Goal: Task Accomplishment & Management: Manage account settings

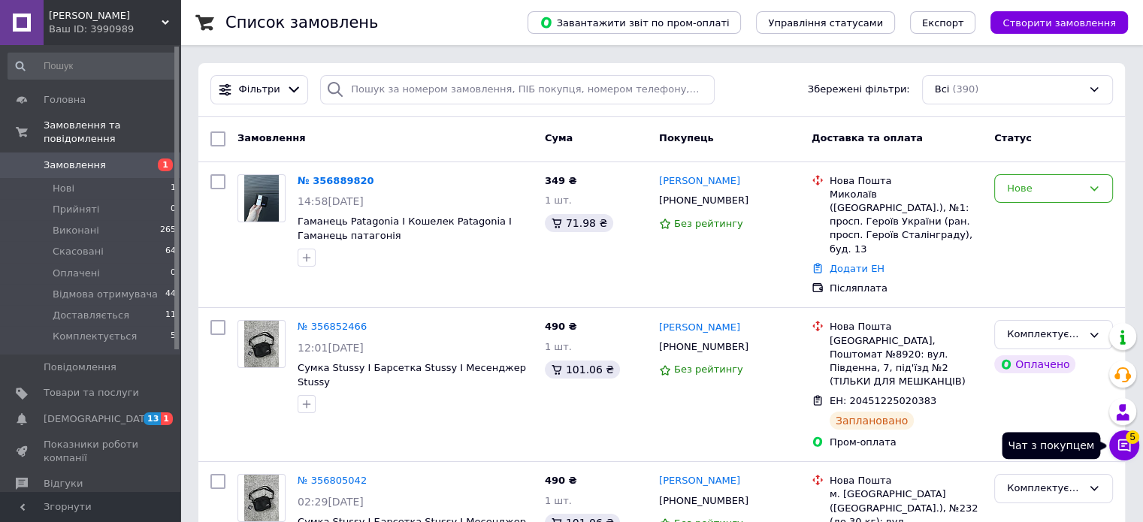
click at [1134, 456] on button "Чат з покупцем 5" at bounding box center [1124, 446] width 30 height 30
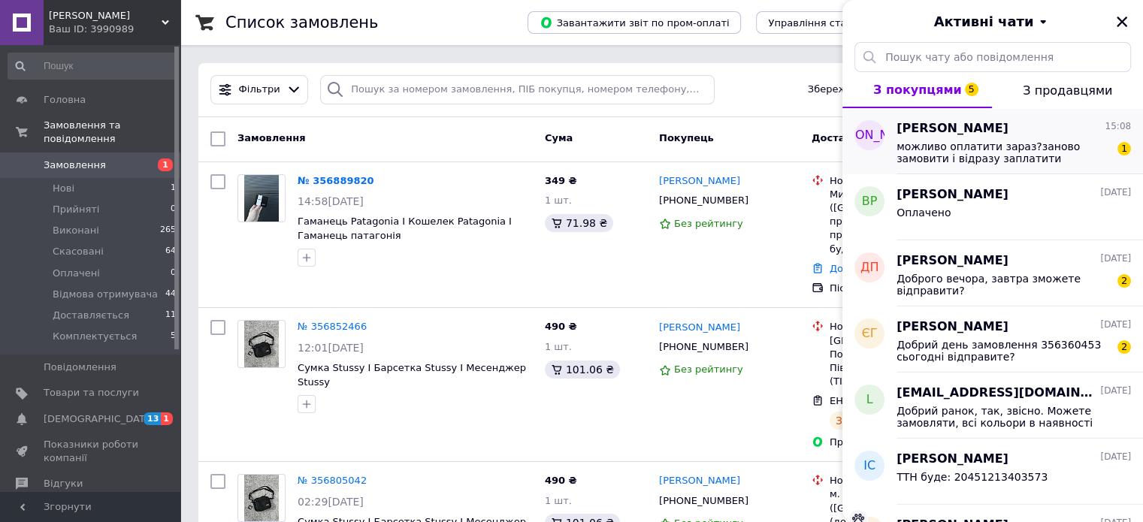
click at [1075, 162] on span "можливо оплатити зараз?заново замовити i вiдразу заплатити" at bounding box center [1003, 153] width 213 height 24
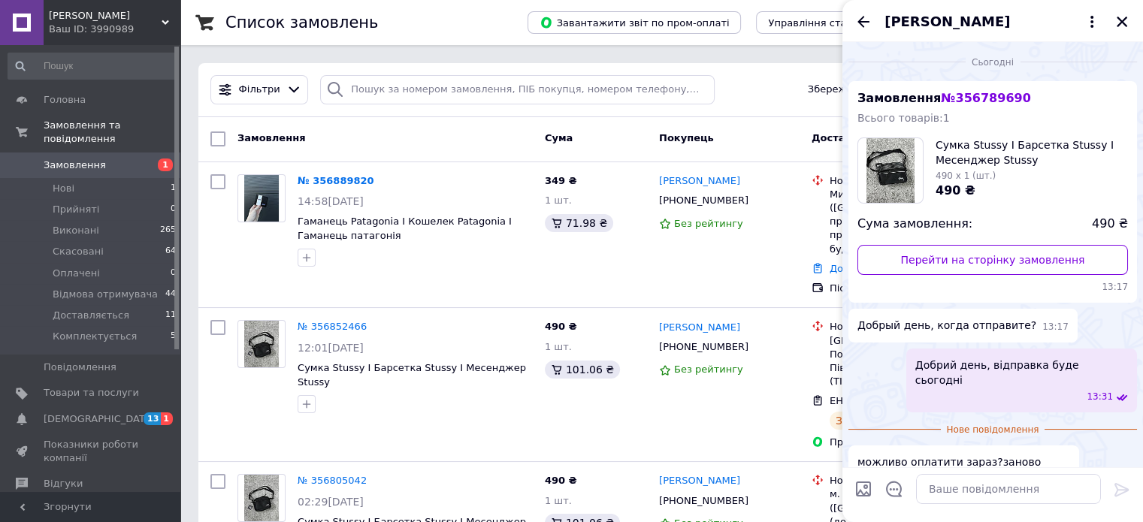
scroll to position [33, 0]
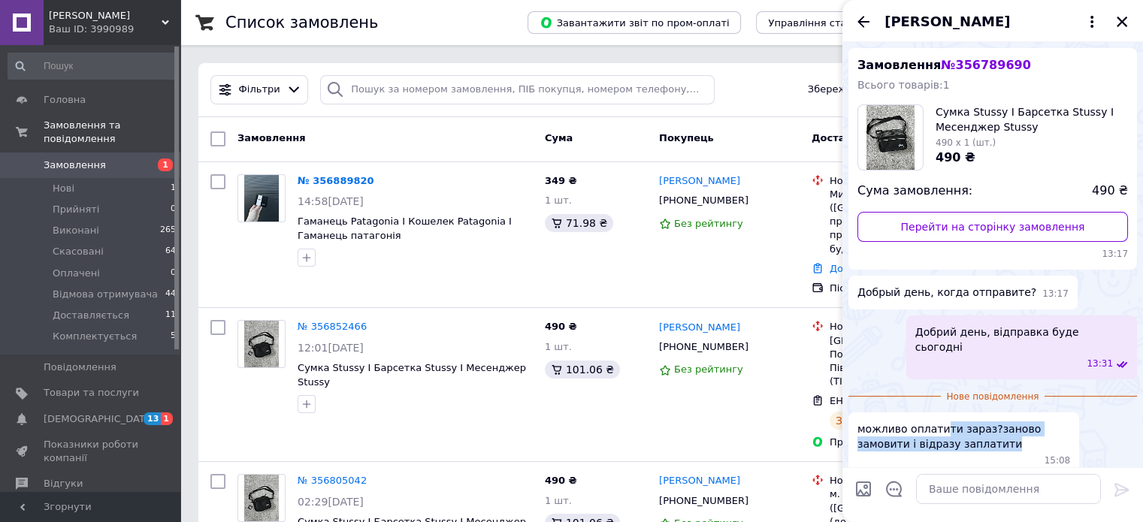
drag, startPoint x: 937, startPoint y: 420, endPoint x: 976, endPoint y: 437, distance: 42.4
click at [976, 437] on span "можливо оплатити зараз?заново замовити i вiдразу заплатити" at bounding box center [964, 437] width 213 height 30
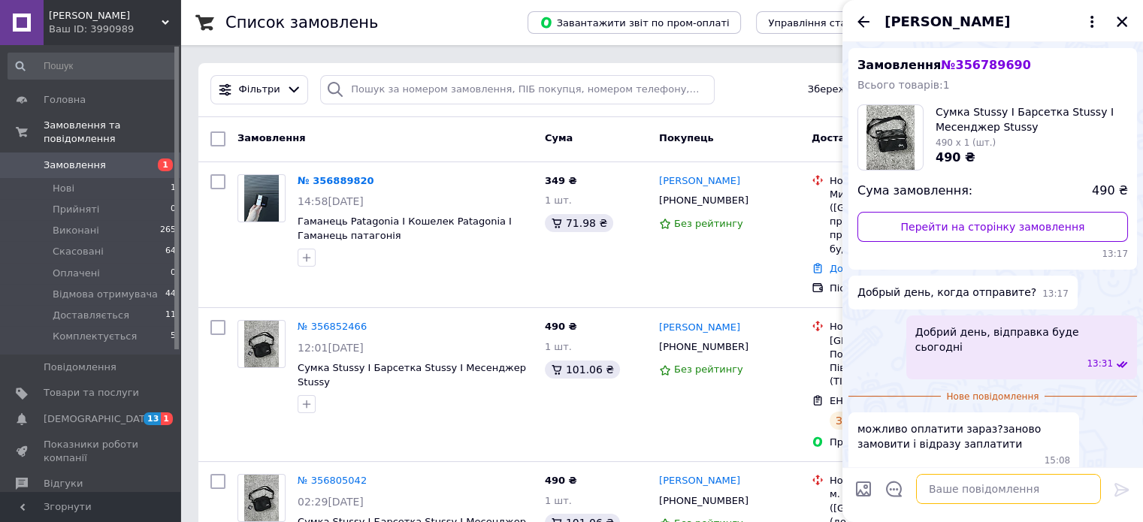
click at [965, 497] on textarea at bounding box center [1008, 489] width 185 height 30
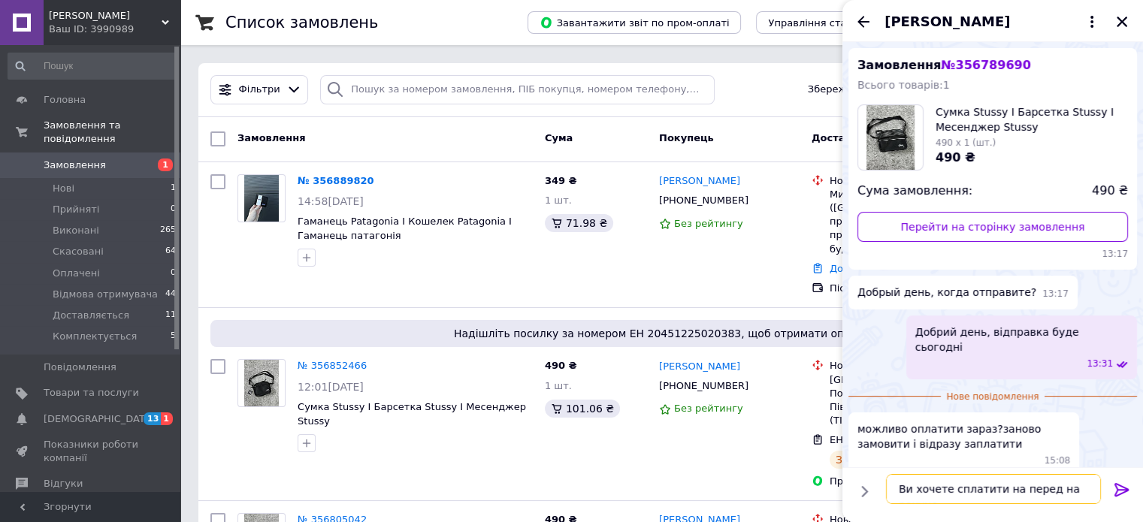
scroll to position [1, 0]
type textarea "Ви хочете сплатити на перед на рахунок ФОП?"
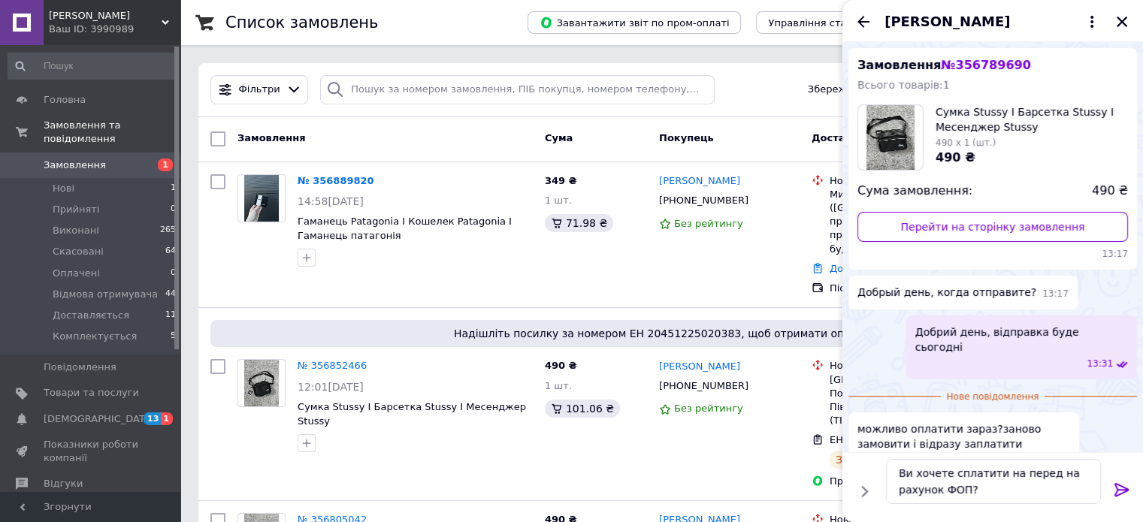
click at [1123, 486] on icon at bounding box center [1122, 490] width 18 height 18
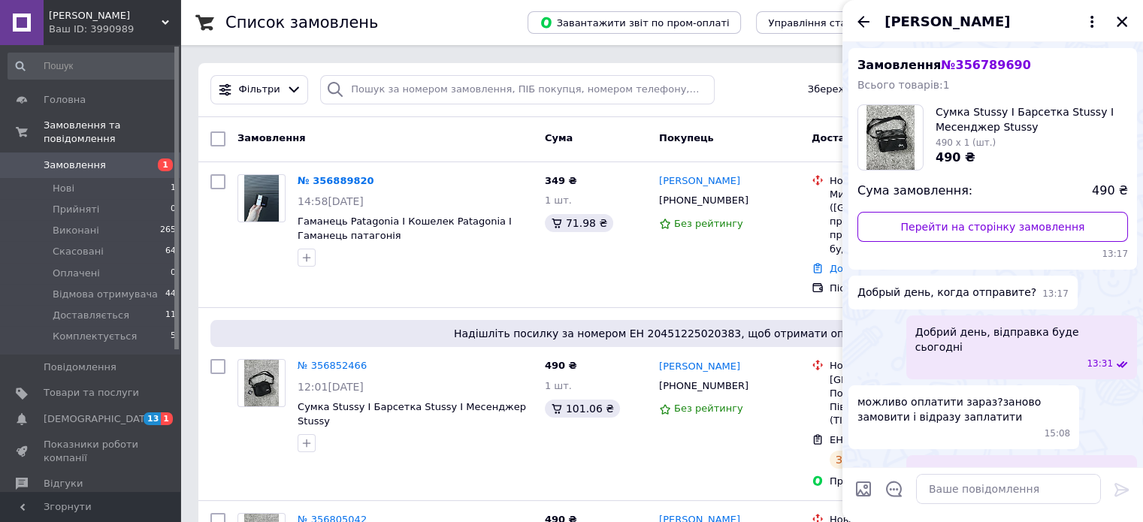
scroll to position [75, 0]
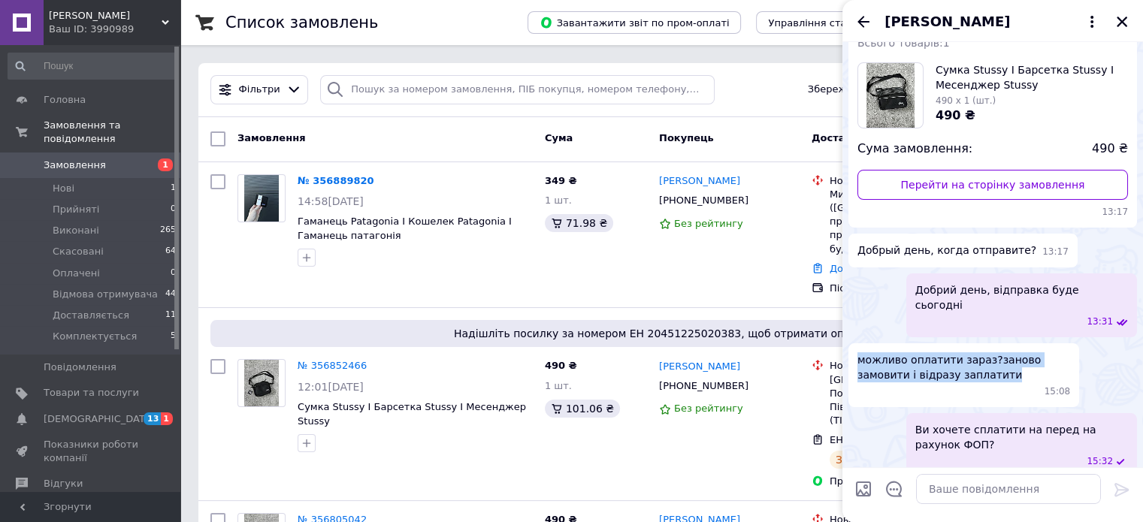
drag, startPoint x: 857, startPoint y: 345, endPoint x: 994, endPoint y: 363, distance: 138.7
click at [994, 363] on span "можливо оплатити зараз?заново замовити i вiдразу заплатити" at bounding box center [964, 368] width 213 height 30
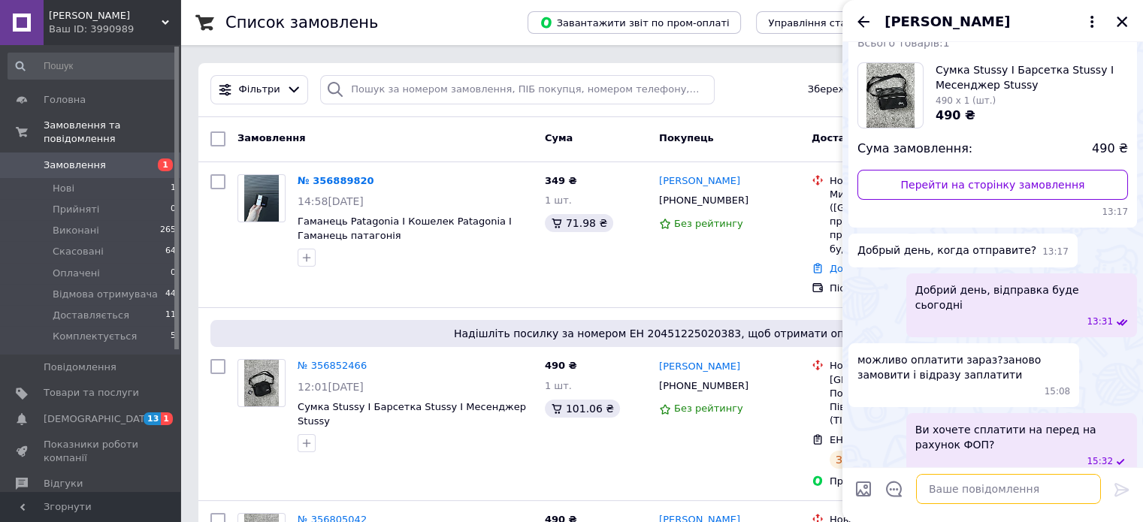
click at [944, 486] on textarea at bounding box center [1008, 489] width 185 height 30
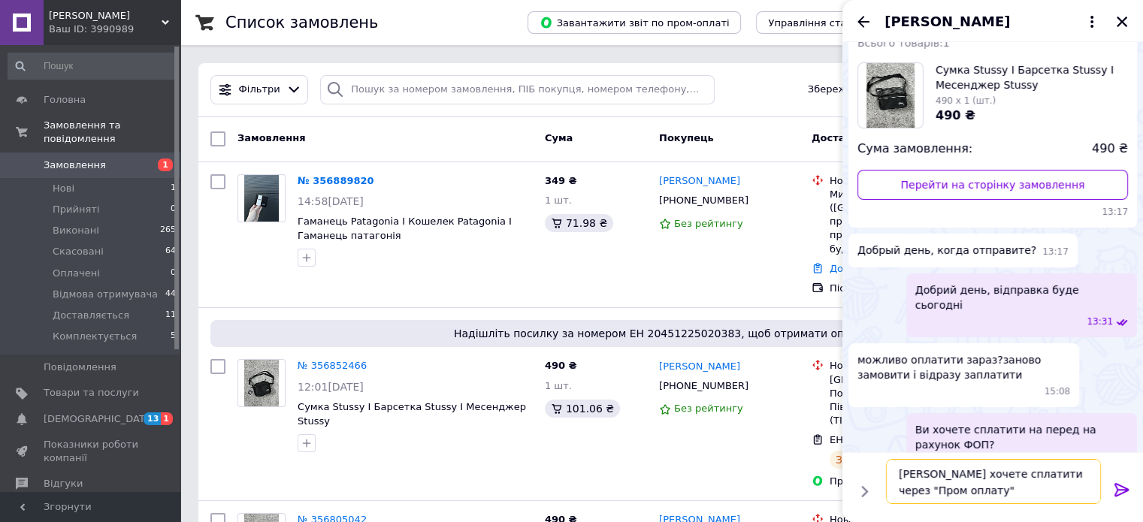
type textarea "[PERSON_NAME] хочете сплатити через "Пром оплату"?"
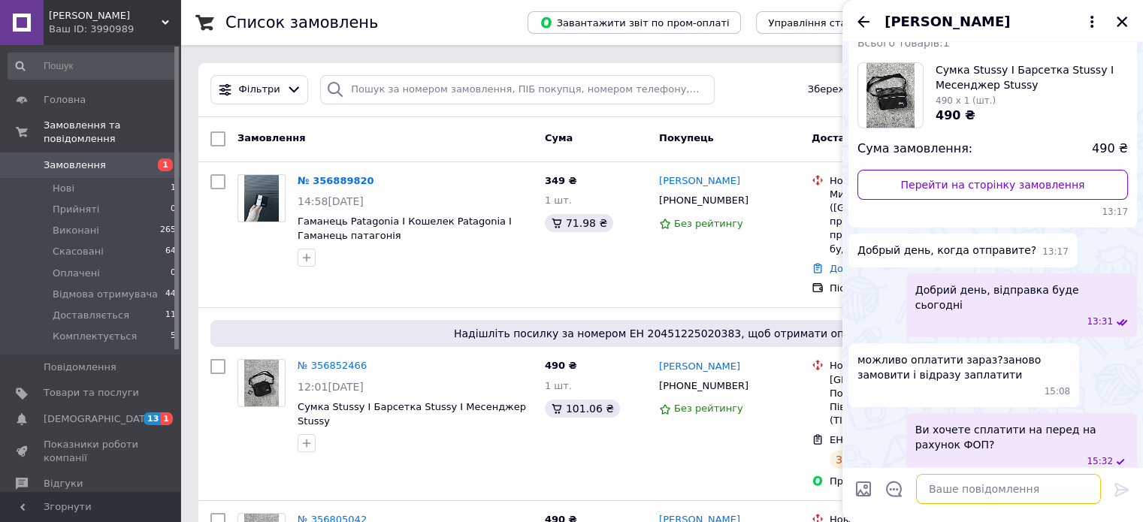
scroll to position [131, 0]
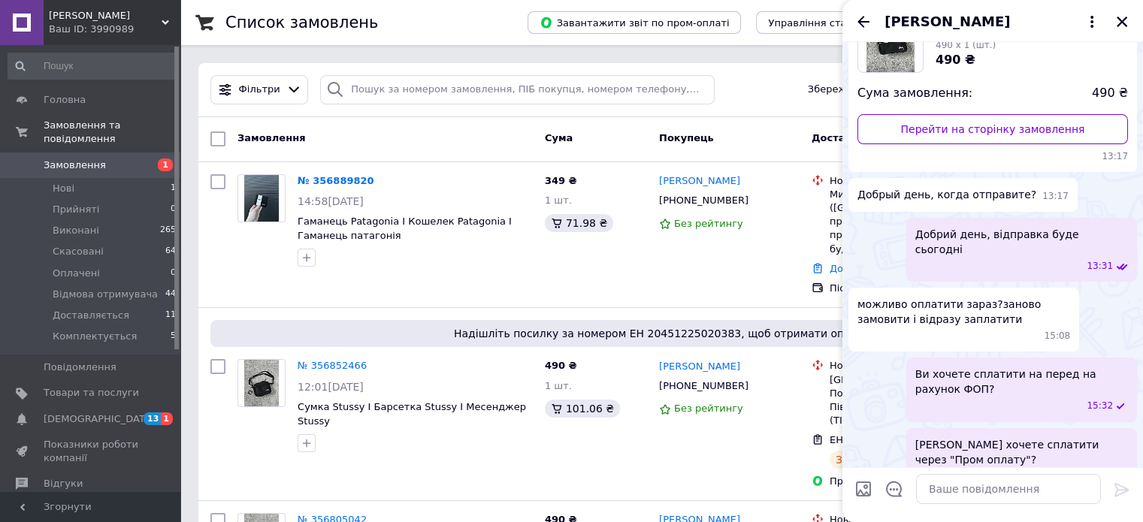
click at [512, 120] on div "Замовлення Cума Покупець Доставка та оплата Статус" at bounding box center [661, 139] width 927 height 45
click at [1121, 23] on icon "Закрити" at bounding box center [1122, 22] width 11 height 11
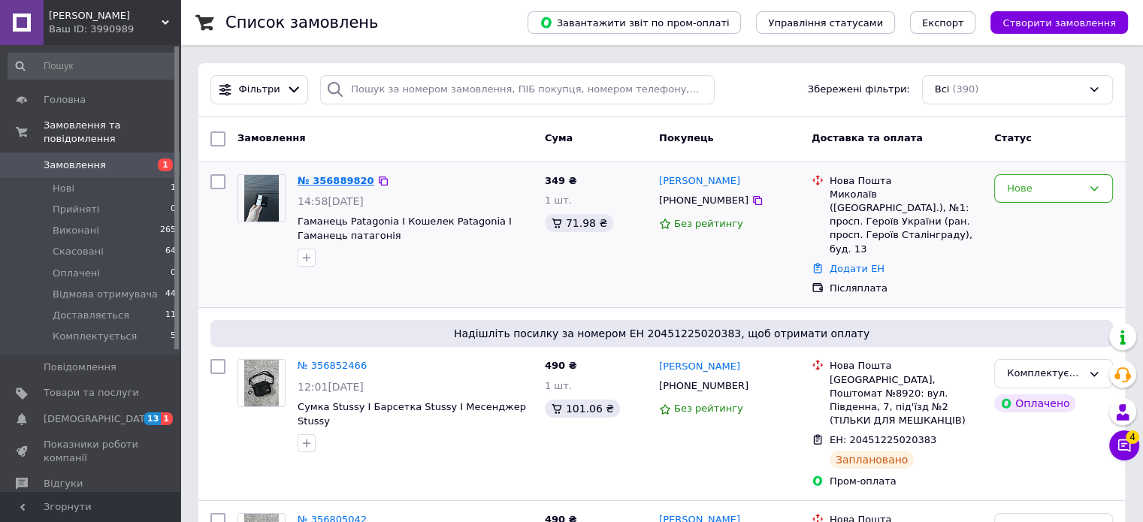
click at [301, 183] on link "№ 356889820" at bounding box center [336, 180] width 77 height 11
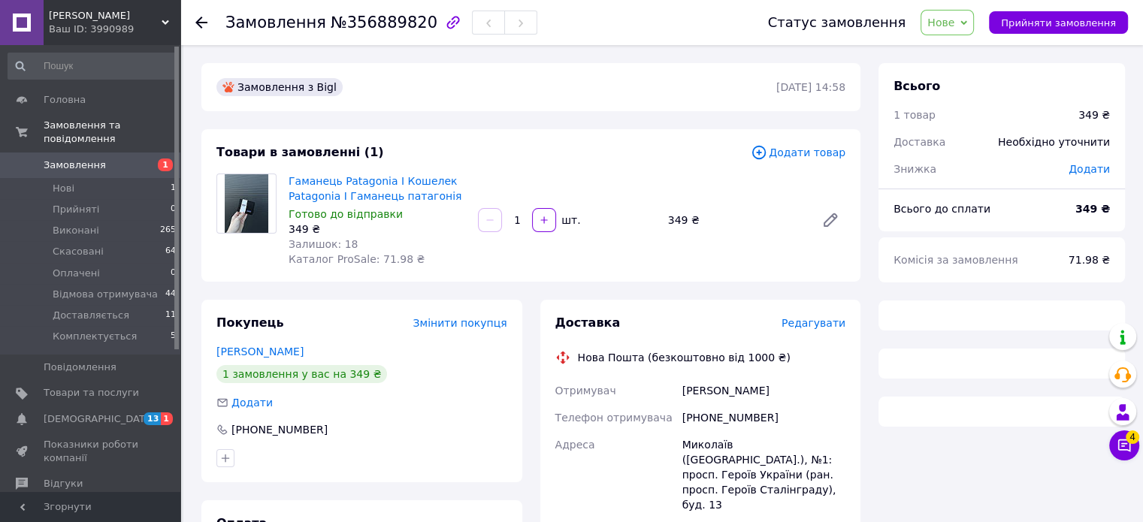
scroll to position [383, 0]
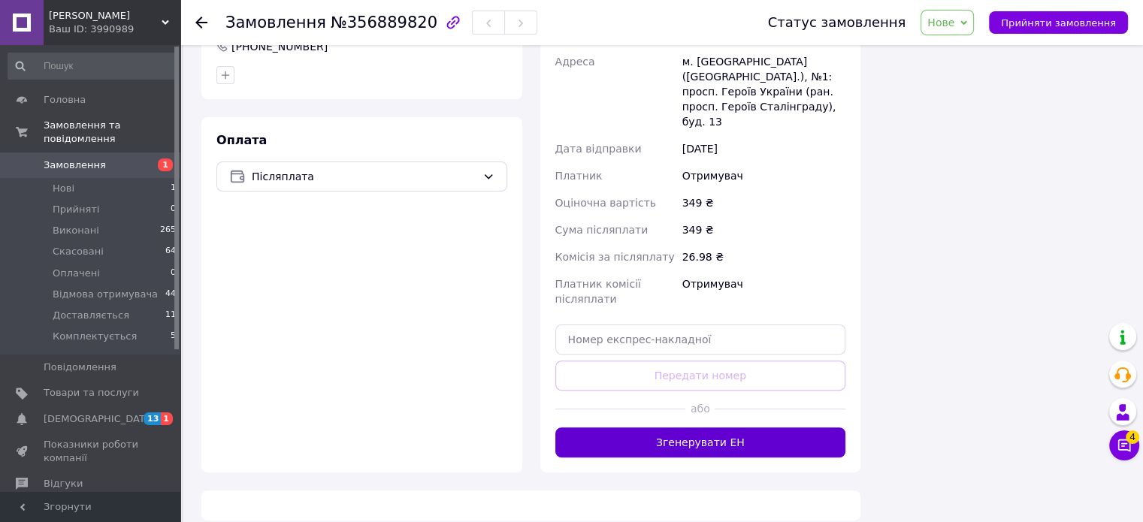
click at [701, 428] on button "Згенерувати ЕН" at bounding box center [700, 443] width 291 height 30
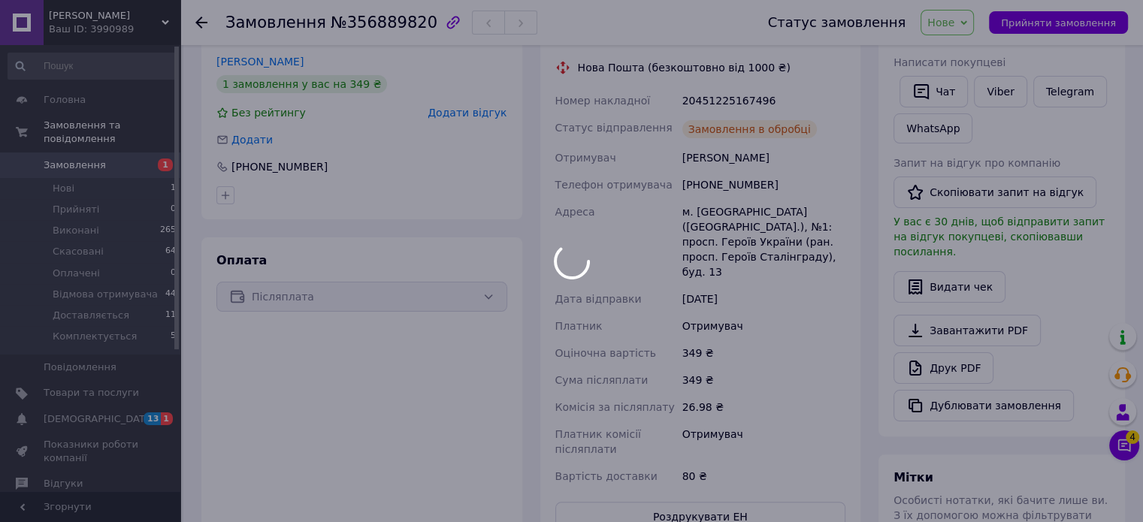
scroll to position [8, 0]
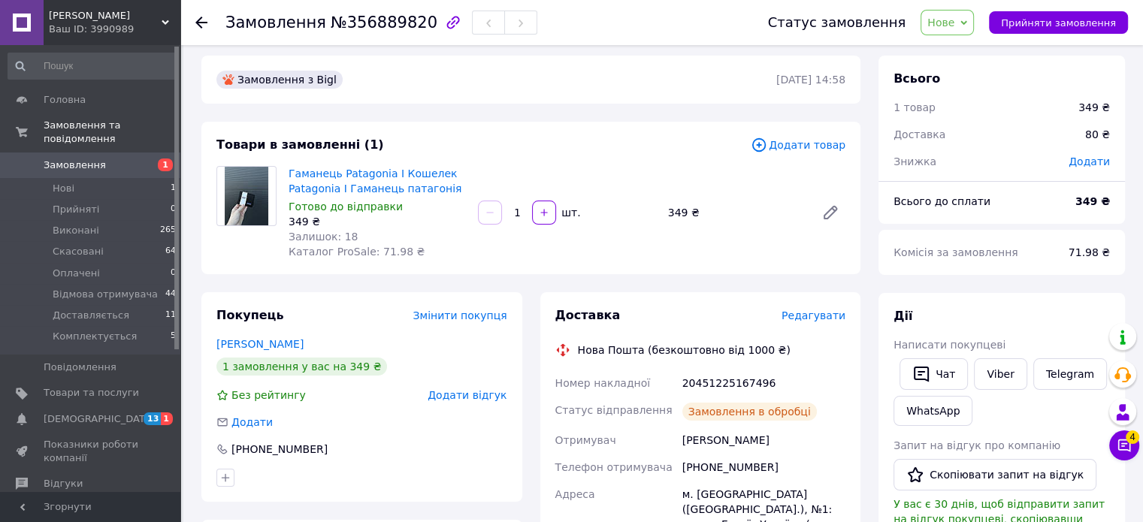
click at [695, 382] on div "20451225167496" at bounding box center [764, 383] width 169 height 27
copy div "20451225167496"
click at [714, 470] on div "[PHONE_NUMBER]" at bounding box center [764, 467] width 169 height 27
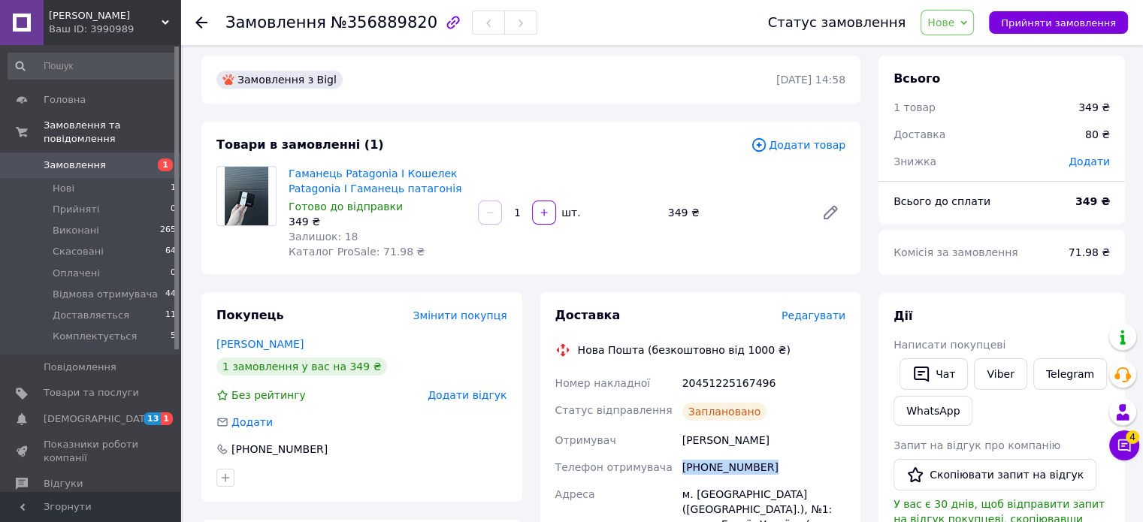
click at [714, 470] on div "[PHONE_NUMBER]" at bounding box center [764, 467] width 169 height 27
copy div "[PHONE_NUMBER]"
click at [703, 443] on div "[PERSON_NAME]" at bounding box center [764, 440] width 169 height 27
copy div "[PERSON_NAME]"
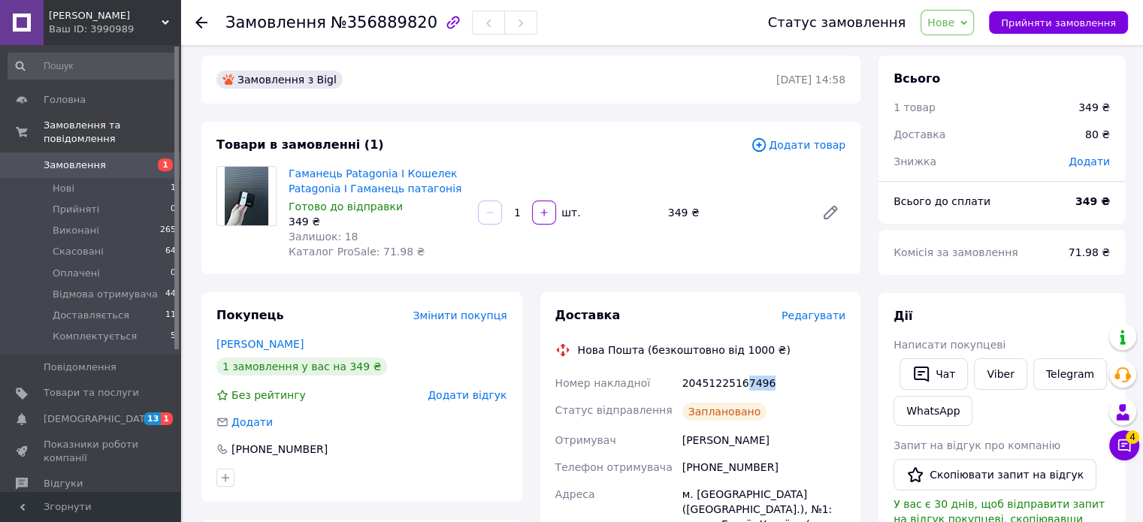
drag, startPoint x: 737, startPoint y: 378, endPoint x: 768, endPoint y: 381, distance: 31.0
click at [768, 381] on div "20451225167496" at bounding box center [764, 383] width 169 height 27
